Goal: Check status: Check status

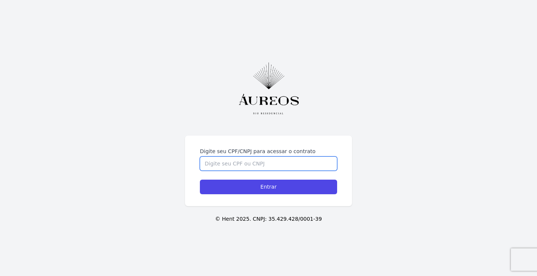
click at [234, 165] on input "Digite seu CPF/CNPJ para acessar o contrato" at bounding box center [268, 163] width 137 height 14
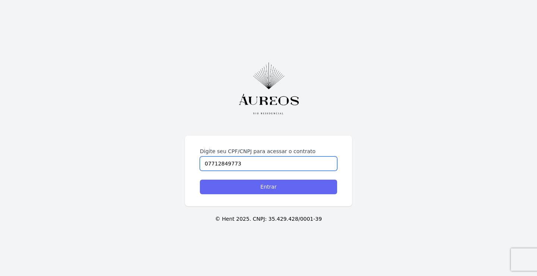
type input "07712849773"
click at [218, 184] on input "Entrar" at bounding box center [268, 187] width 137 height 15
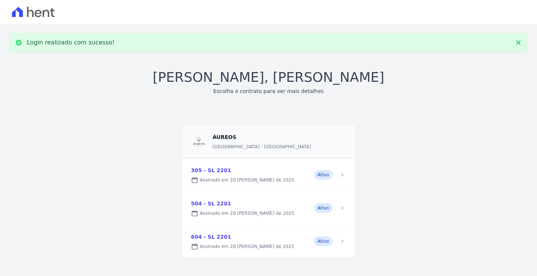
scroll to position [6, 0]
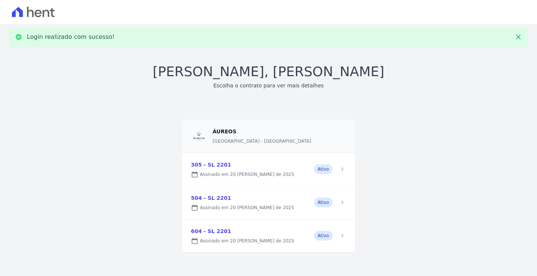
click at [334, 169] on link at bounding box center [268, 169] width 173 height 33
